Goal: Task Accomplishment & Management: Use online tool/utility

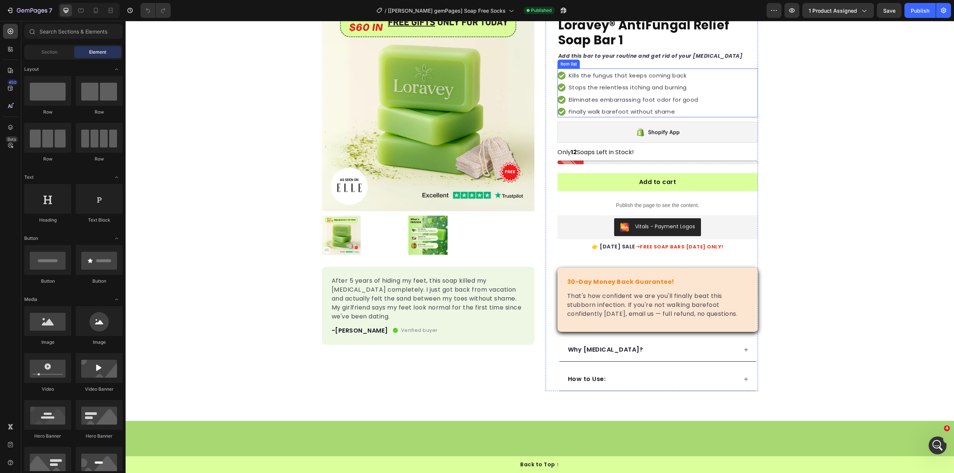
scroll to position [99, 0]
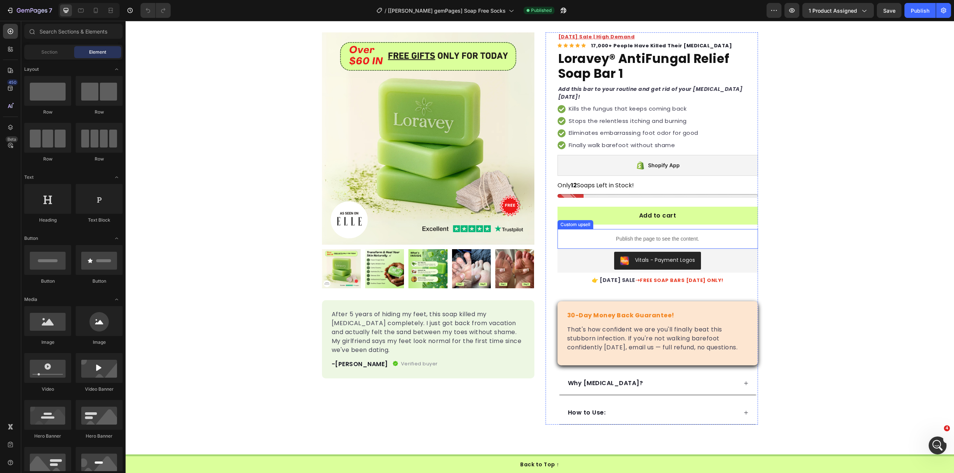
click at [708, 237] on p "Publish the page to see the content." at bounding box center [657, 239] width 200 height 8
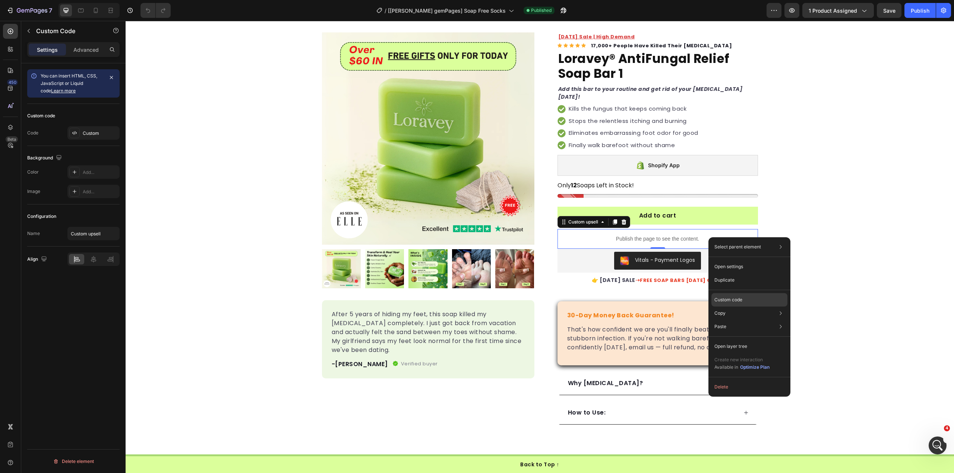
click at [753, 320] on div "Custom code" at bounding box center [749, 326] width 76 height 13
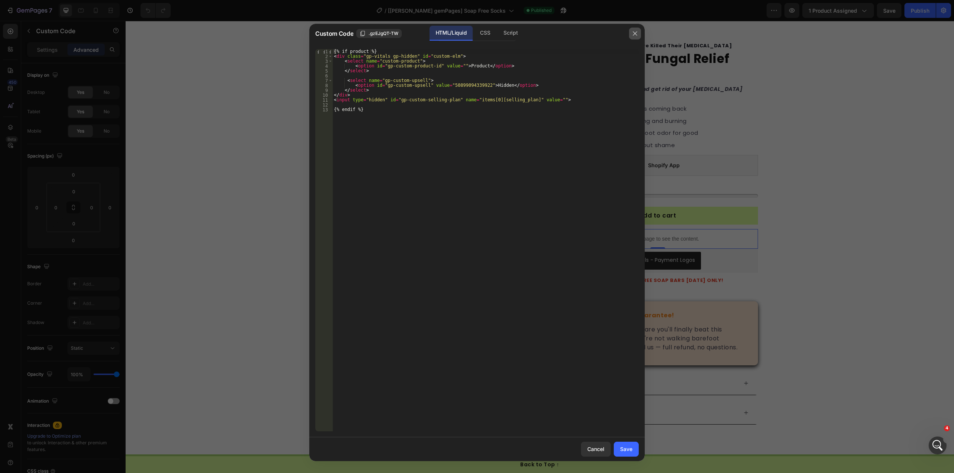
click at [632, 28] on button "button" at bounding box center [635, 34] width 12 height 12
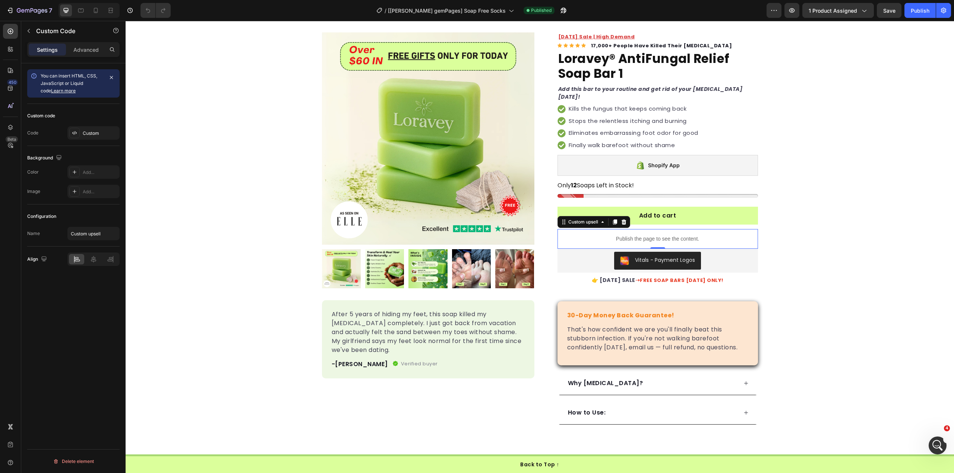
scroll to position [0, 0]
click at [560, 11] on icon "button" at bounding box center [561, 12] width 2 height 2
click at [560, 10] on icon "button" at bounding box center [563, 10] width 7 height 7
click at [604, 13] on div "/ [Ethan gemPages] Soap Free Socks Published" at bounding box center [472, 10] width 590 height 15
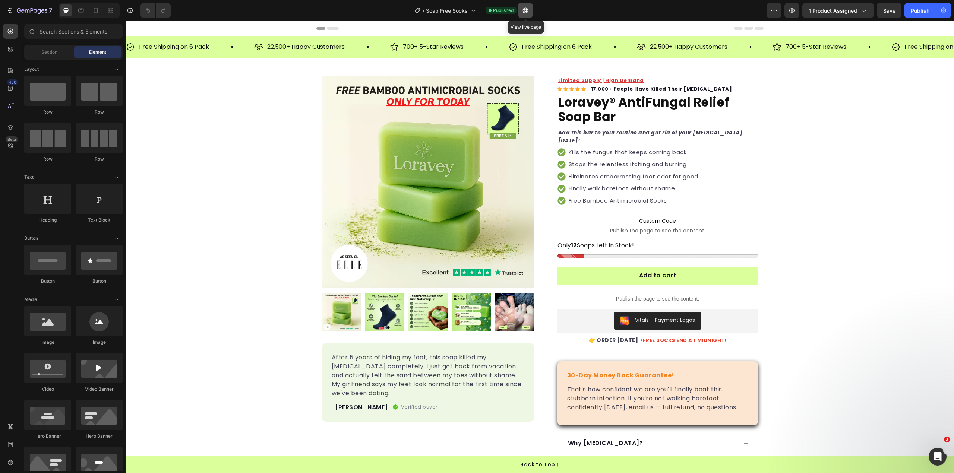
click at [523, 11] on icon "button" at bounding box center [523, 12] width 2 height 2
click at [526, 6] on button "button" at bounding box center [525, 10] width 15 height 15
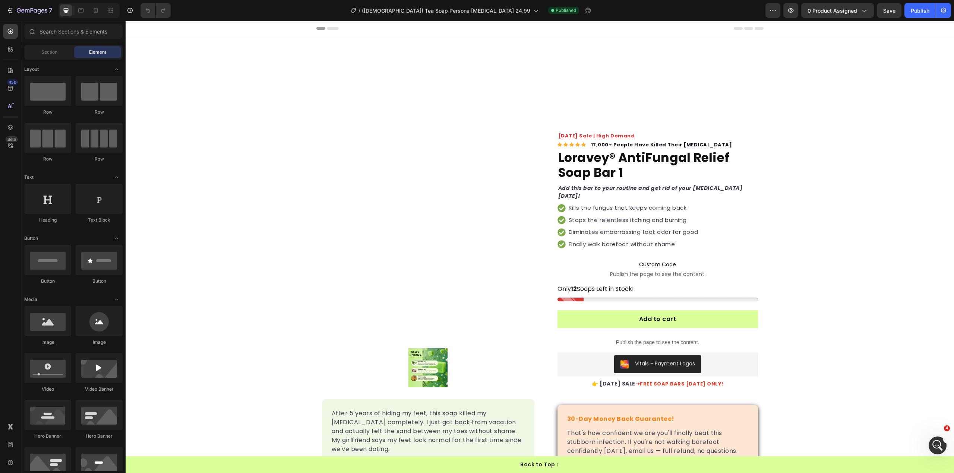
scroll to position [99, 0]
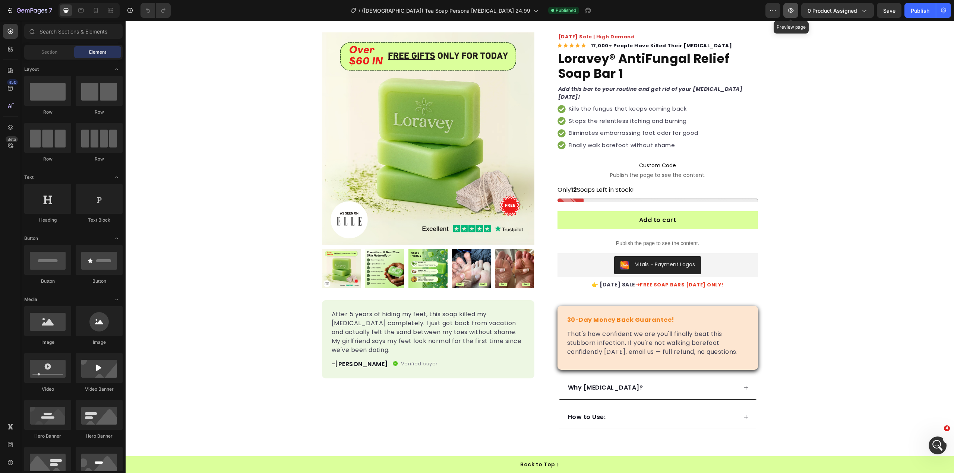
click at [790, 16] on button "button" at bounding box center [790, 10] width 15 height 15
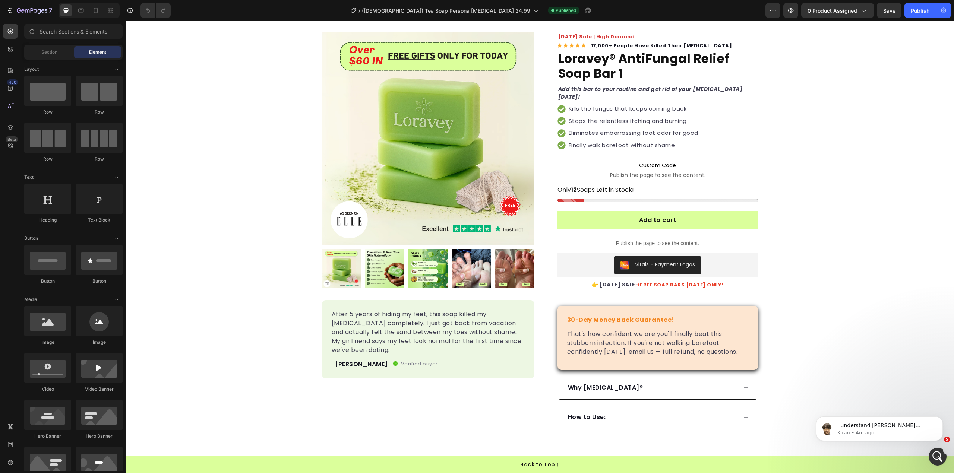
click at [865, 10] on icon "button" at bounding box center [863, 10] width 7 height 7
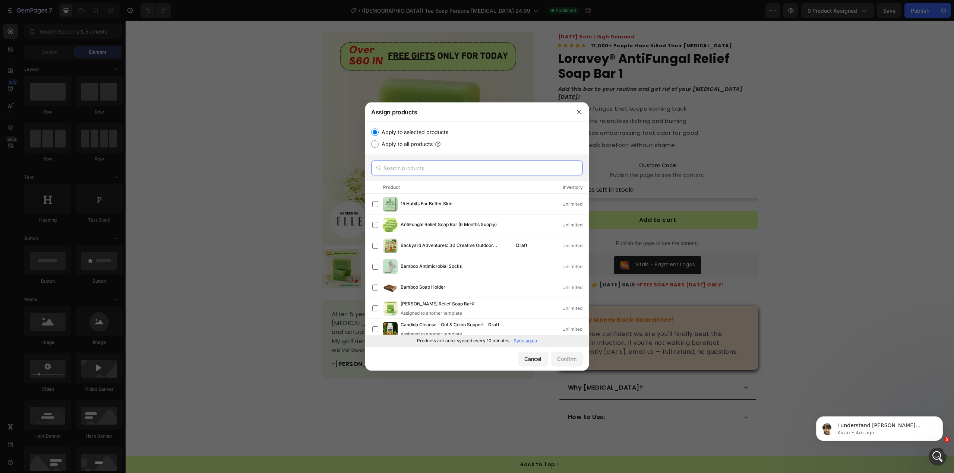
click at [482, 165] on input "text" at bounding box center [477, 168] width 212 height 15
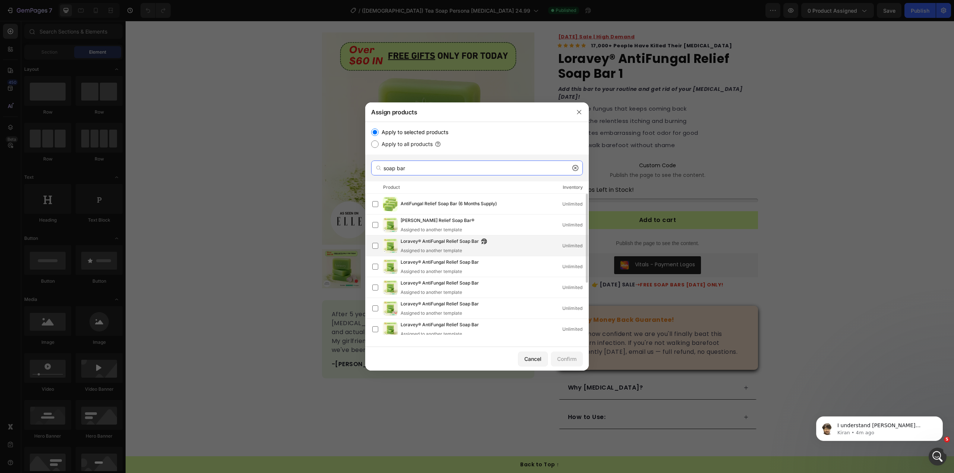
scroll to position [82, 0]
type input "soap bar"
click at [488, 330] on div "Load more" at bounding box center [477, 329] width 26 height 8
click at [527, 360] on div "Cancel" at bounding box center [532, 359] width 17 height 8
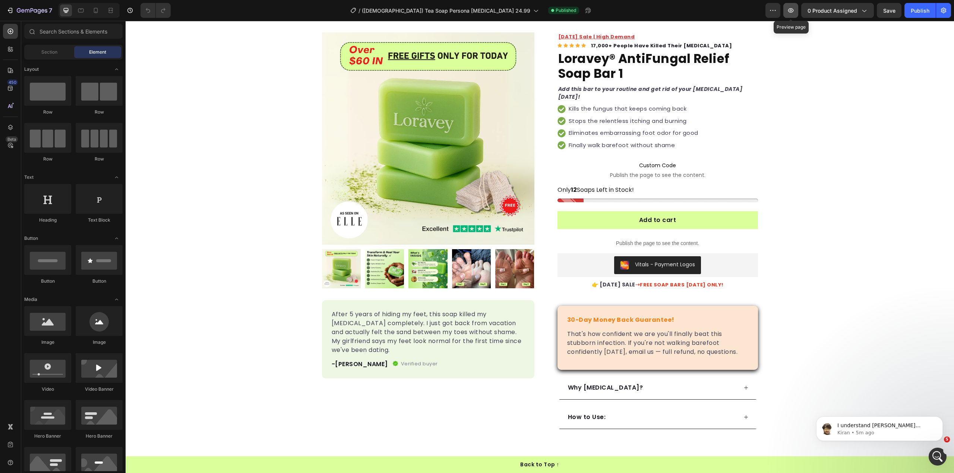
click at [788, 8] on icon "button" at bounding box center [790, 10] width 7 height 7
click at [790, 14] on icon "button" at bounding box center [790, 10] width 7 height 7
